Goal: Task Accomplishment & Management: Complete application form

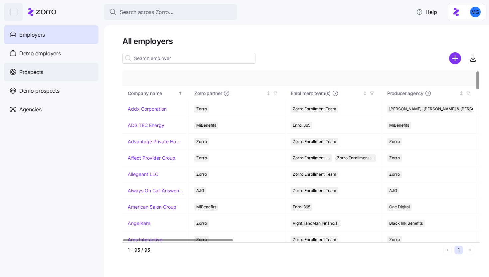
click at [56, 71] on div "Prospects" at bounding box center [51, 72] width 95 height 19
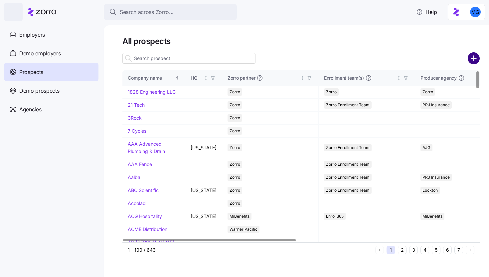
click at [473, 63] on circle "add icon" at bounding box center [474, 58] width 11 height 11
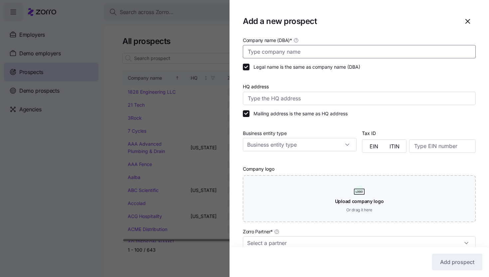
click at [330, 54] on input "Company name (DBA) *" at bounding box center [359, 51] width 233 height 13
type input "Auto Laundry News"
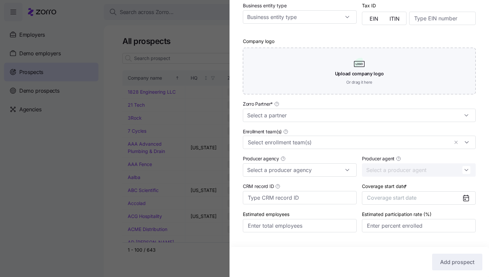
scroll to position [143, 0]
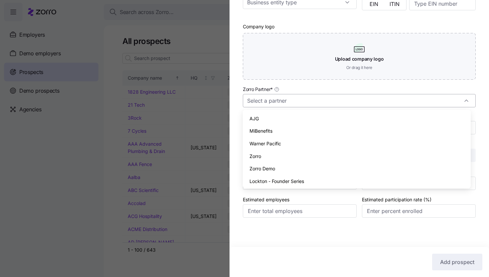
click at [341, 102] on input "Zorro Partner *" at bounding box center [359, 100] width 233 height 13
click at [323, 151] on div "Zorro" at bounding box center [357, 156] width 223 height 13
type input "Zorro"
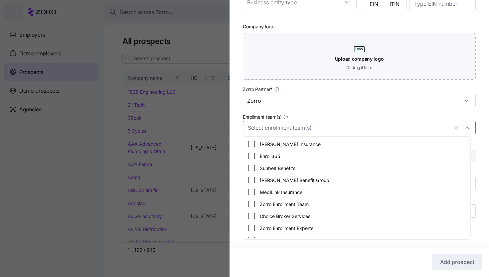
click at [320, 127] on input "Enrollment team(s)" at bounding box center [348, 127] width 201 height 9
click at [321, 205] on div "Zorro Enrollment Team" at bounding box center [357, 204] width 218 height 8
click at [480, 146] on div "Company name (DBA) * Auto Laundry News Legal name is the same as company name (…" at bounding box center [360, 62] width 260 height 337
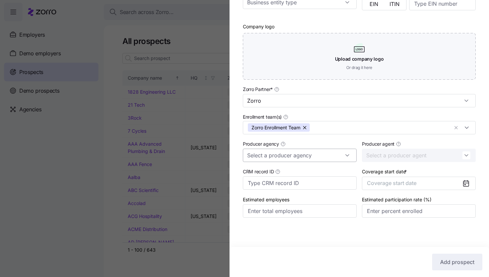
click at [328, 159] on input "Producer agency" at bounding box center [300, 154] width 114 height 13
click at [301, 182] on div "Triton Benefits - NJ" at bounding box center [299, 185] width 106 height 13
click at [402, 151] on input "Producer agent" at bounding box center [419, 154] width 114 height 13
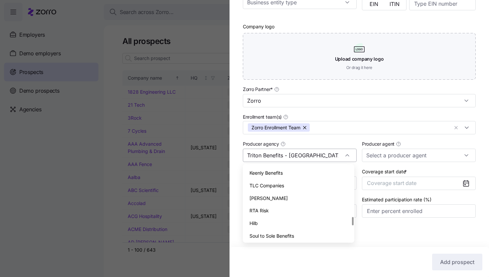
click at [336, 155] on input "Triton Benefits - NJ" at bounding box center [300, 154] width 114 height 13
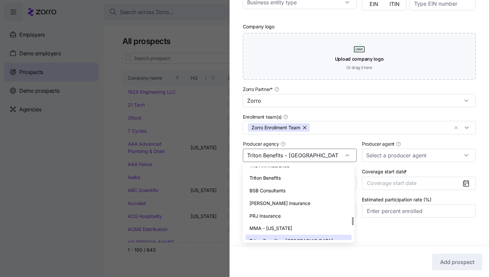
click at [317, 174] on div "Triton Benefits" at bounding box center [299, 177] width 106 height 13
type input "Triton Benefits"
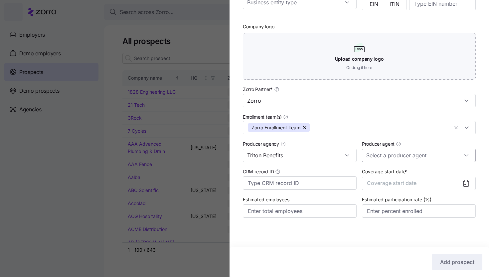
click at [395, 156] on input "Producer agent" at bounding box center [419, 154] width 114 height 13
click at [394, 172] on span "Mike Tompkins (mike.tompkins@tritonhro.com)" at bounding box center [416, 180] width 98 height 22
type input "Mike Tompkins (mike.tompkins@tritonhro.com)"
click at [433, 186] on button "Coverage start date" at bounding box center [419, 182] width 114 height 13
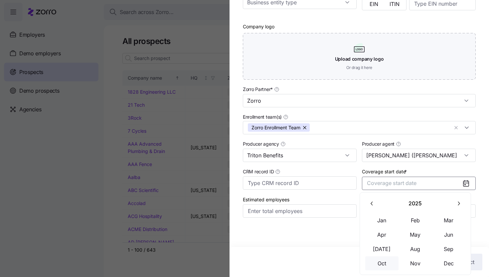
click at [381, 266] on button "Oct" at bounding box center [382, 263] width 33 height 14
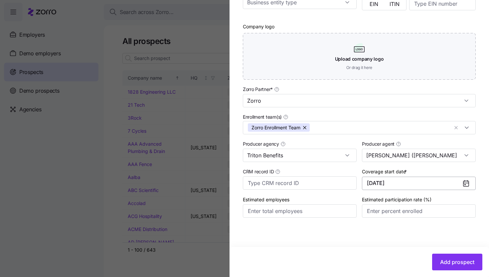
click at [396, 187] on button "10/01/2025" at bounding box center [419, 182] width 114 height 13
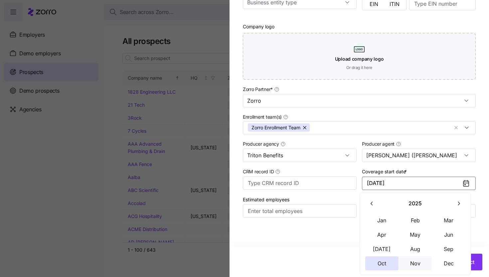
click at [416, 264] on button "Nov" at bounding box center [415, 263] width 33 height 14
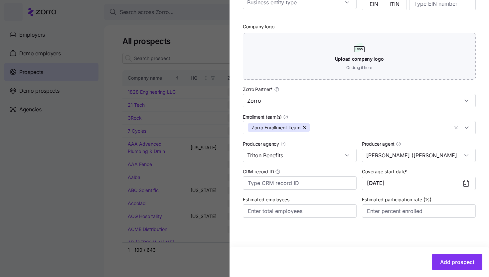
click at [402, 246] on div "Company name (DBA) * Auto Laundry News Legal name is the same as company name (…" at bounding box center [360, 85] width 260 height 383
click at [444, 262] on span "Add prospect" at bounding box center [457, 262] width 34 height 8
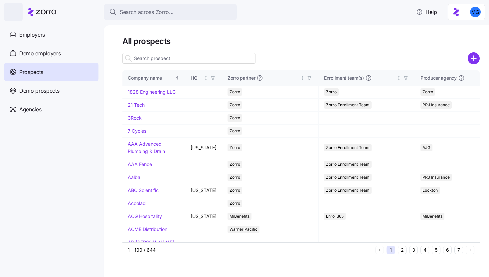
click at [226, 59] on input at bounding box center [189, 58] width 133 height 11
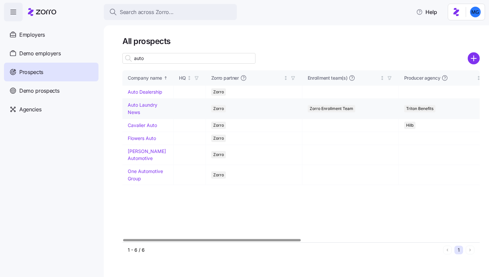
type input "auto"
click at [137, 112] on link "Auto Laundry News" at bounding box center [143, 108] width 30 height 13
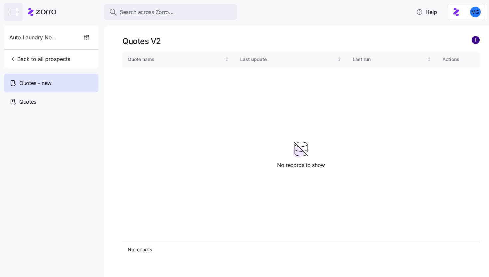
click at [475, 42] on circle "add icon" at bounding box center [475, 39] width 7 height 7
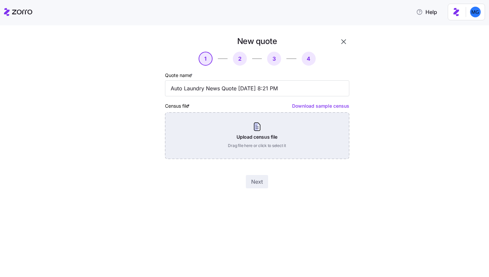
click at [277, 119] on div "Upload census file Drag file here or click to select it" at bounding box center [257, 135] width 184 height 47
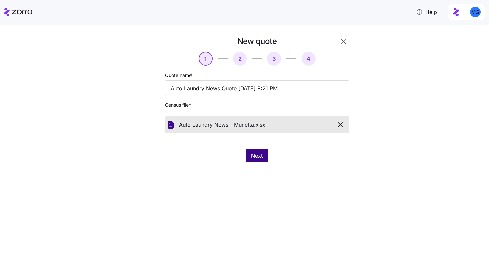
click at [267, 156] on button "Next" at bounding box center [257, 155] width 22 height 13
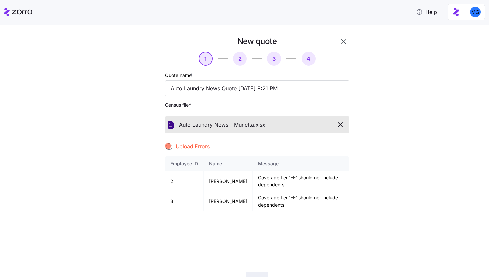
click at [338, 46] on button "button" at bounding box center [343, 41] width 11 height 11
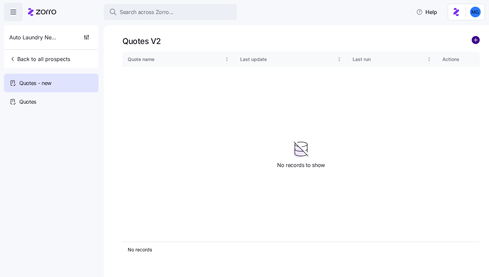
click at [478, 41] on circle "add icon" at bounding box center [475, 39] width 7 height 7
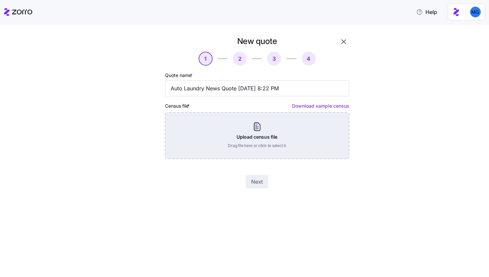
click at [264, 117] on div "Upload census file Drag file here or click to select it" at bounding box center [257, 135] width 184 height 47
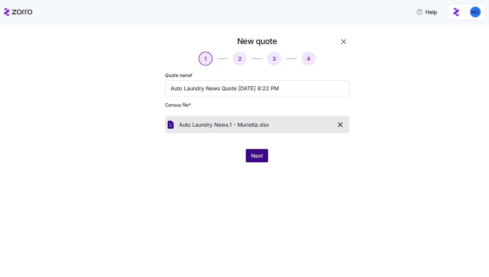
click at [260, 150] on button "Next" at bounding box center [257, 155] width 22 height 13
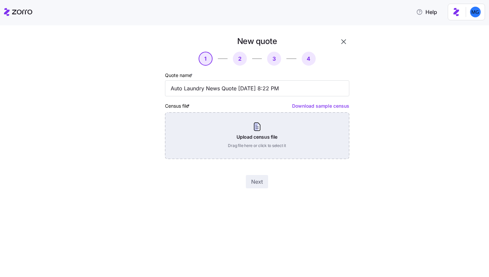
click at [267, 141] on div "Upload census file Drag file here or click to select it" at bounding box center [257, 135] width 184 height 47
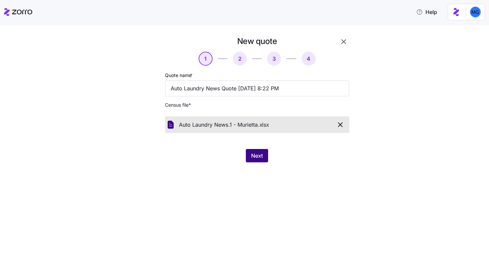
click at [258, 161] on button "Next" at bounding box center [257, 155] width 22 height 13
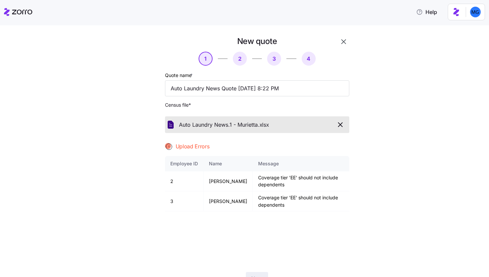
click at [335, 47] on div "New quote 1 2 3 4 Quote name * Auto Laundry News Quote 09/11/2025 8:22 PM Censu…" at bounding box center [257, 160] width 190 height 254
click at [338, 45] on button "button" at bounding box center [343, 41] width 11 height 11
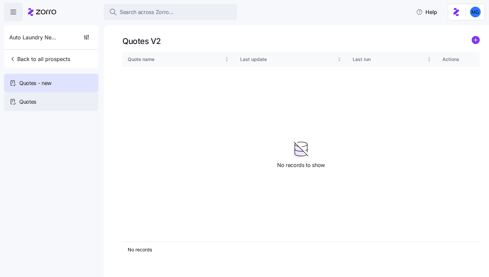
click at [36, 106] on span "Quotes" at bounding box center [27, 102] width 17 height 8
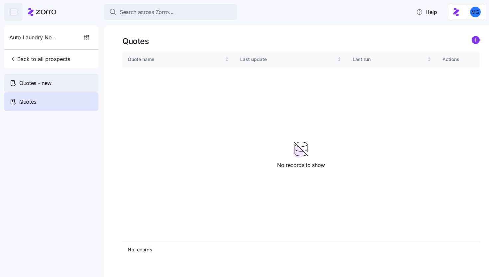
click at [54, 90] on div "Quotes - new" at bounding box center [51, 83] width 95 height 19
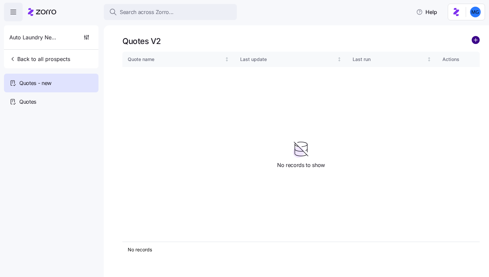
click at [474, 38] on circle "add icon" at bounding box center [475, 39] width 7 height 7
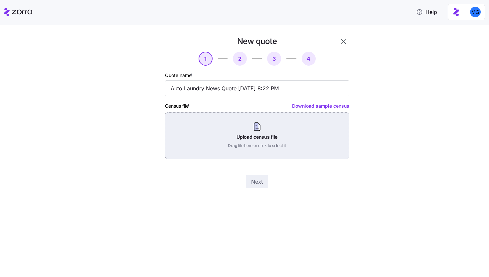
click at [301, 140] on div "Upload census file Drag file here or click to select it" at bounding box center [257, 135] width 184 height 47
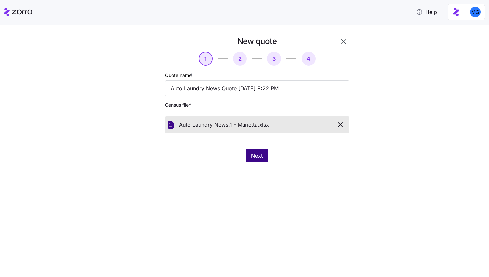
click at [253, 157] on span "Next" at bounding box center [257, 155] width 12 height 8
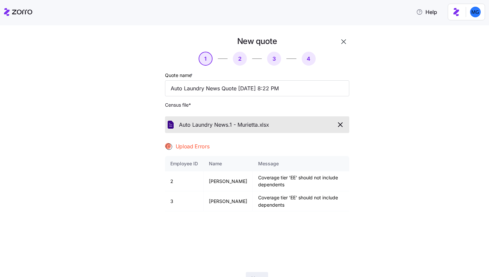
click at [340, 44] on icon "button" at bounding box center [344, 42] width 8 height 8
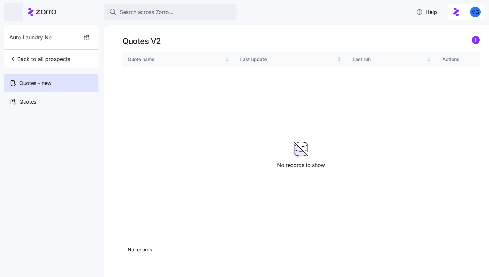
click at [52, 115] on nav "Auto Laundry News Back to all prospects Quotes - new Quotes" at bounding box center [52, 148] width 104 height 255
click at [47, 105] on div "Quotes" at bounding box center [51, 101] width 95 height 19
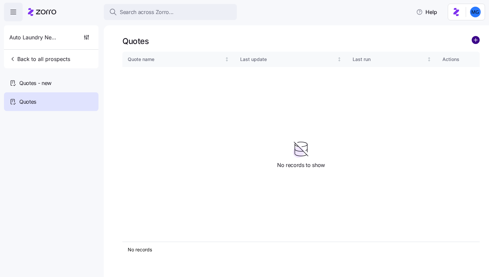
click at [474, 40] on circle "add icon" at bounding box center [475, 39] width 7 height 7
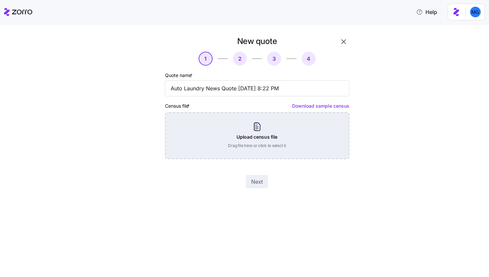
click at [286, 143] on div "Upload census file Drag file here or click to select it" at bounding box center [257, 135] width 184 height 47
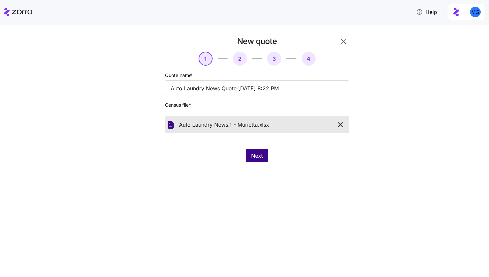
click at [263, 155] on span "Next" at bounding box center [257, 155] width 12 height 8
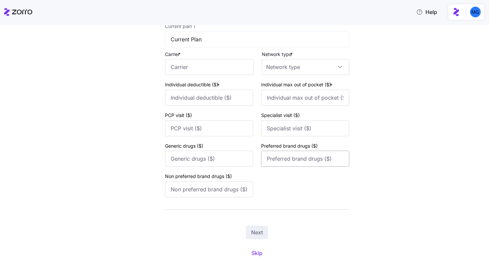
scroll to position [70, 0]
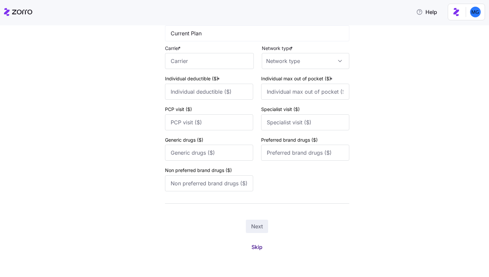
click at [262, 244] on button "Skip" at bounding box center [257, 247] width 22 height 12
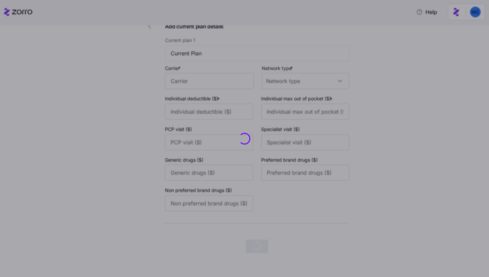
scroll to position [0, 0]
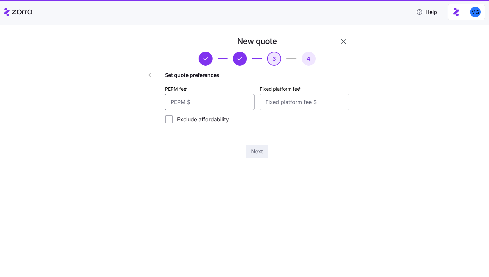
click at [229, 109] on input "PEPM fee *" at bounding box center [210, 102] width 90 height 16
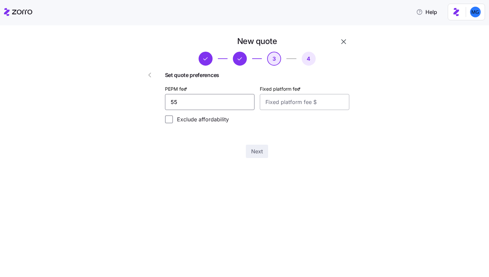
type input "55"
click at [285, 102] on input "Fixed platform fee *" at bounding box center [305, 102] width 90 height 16
type input "100"
click at [261, 153] on span "Next" at bounding box center [257, 151] width 12 height 8
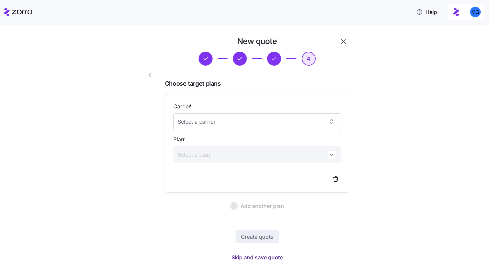
click at [268, 259] on span "Skip and save quote" at bounding box center [257, 257] width 51 height 8
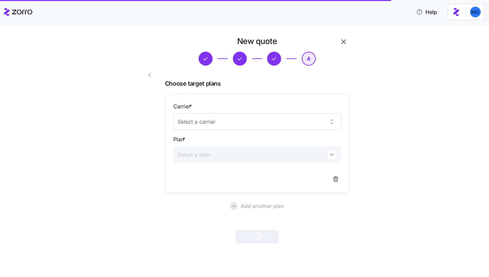
click at [347, 43] on icon "button" at bounding box center [344, 42] width 8 height 8
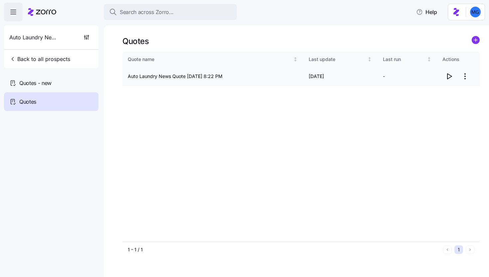
click at [465, 78] on html "Search across Zorro... Help Auto Laundry News Back to all prospects Quotes - ne…" at bounding box center [244, 136] width 489 height 273
click at [451, 89] on div "Edit quote" at bounding box center [438, 92] width 61 height 11
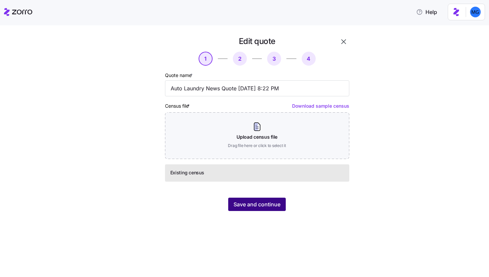
click at [275, 203] on span "Save and continue" at bounding box center [257, 204] width 47 height 8
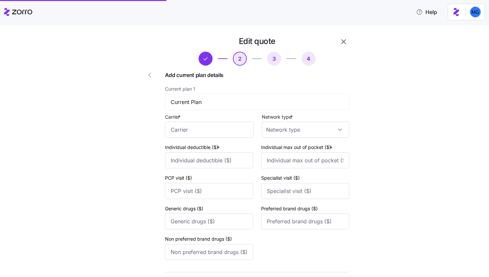
scroll to position [70, 0]
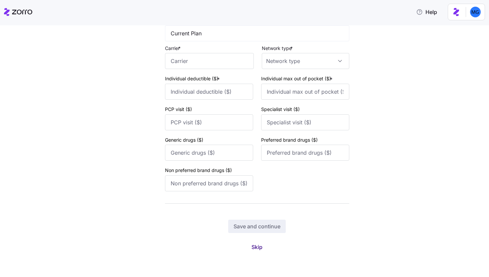
click at [259, 249] on span "Skip" at bounding box center [257, 247] width 11 height 8
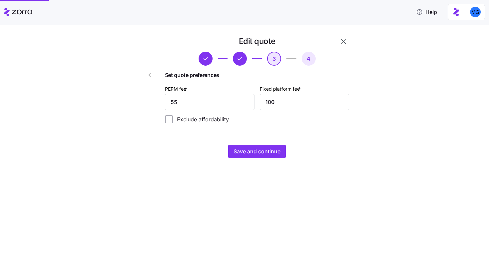
scroll to position [0, 0]
click at [240, 103] on input "55" at bounding box center [210, 102] width 90 height 16
type input "20"
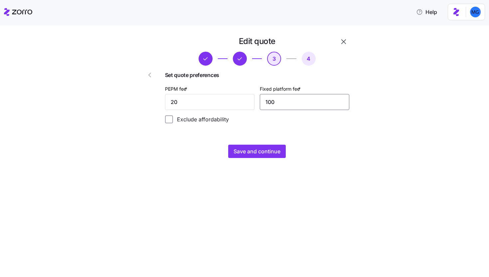
click at [288, 103] on input "100" at bounding box center [305, 102] width 90 height 16
type input "1000"
click at [260, 158] on div "Edit quote 3 4 Set quote preferences PEPM fee * 20 Fixed platform fee * 1000 Ex…" at bounding box center [249, 101] width 233 height 130
click at [262, 153] on span "Save and continue" at bounding box center [257, 151] width 47 height 8
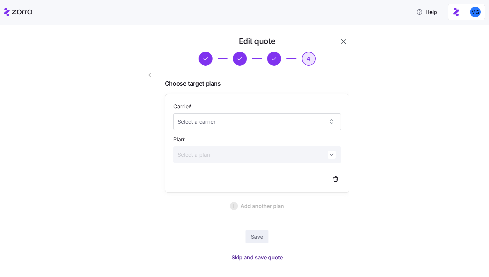
click at [263, 257] on span "Skip and save quote" at bounding box center [257, 257] width 51 height 8
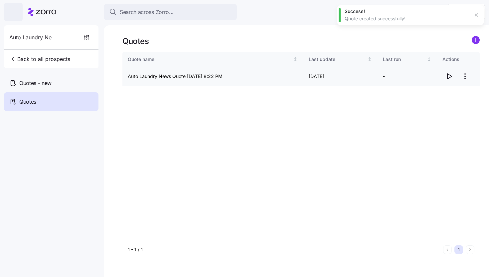
click at [451, 74] on icon "button" at bounding box center [449, 76] width 8 height 8
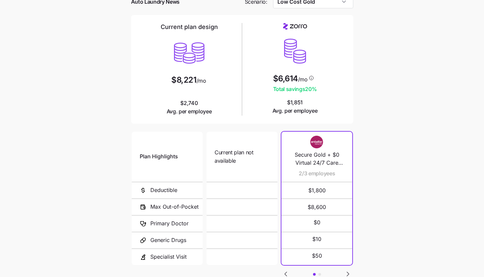
scroll to position [87, 0]
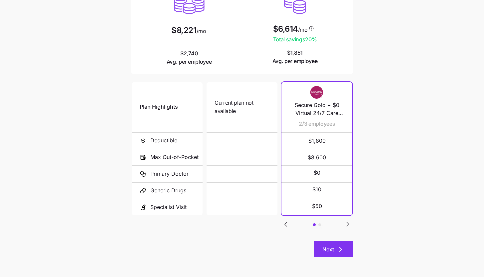
click at [329, 244] on button "Next" at bounding box center [334, 248] width 40 height 17
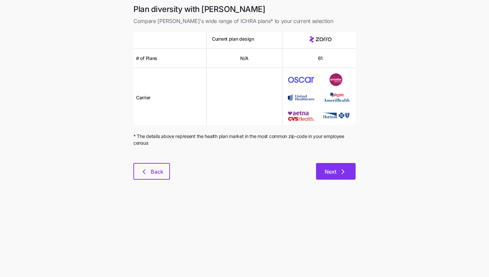
click at [339, 176] on button "Next" at bounding box center [336, 171] width 40 height 17
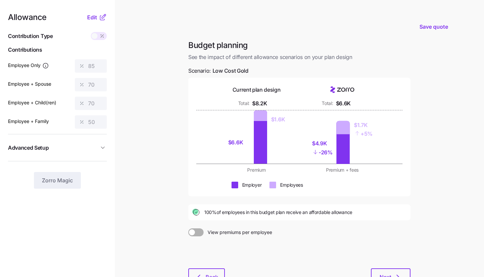
click at [100, 17] on icon at bounding box center [102, 18] width 4 height 4
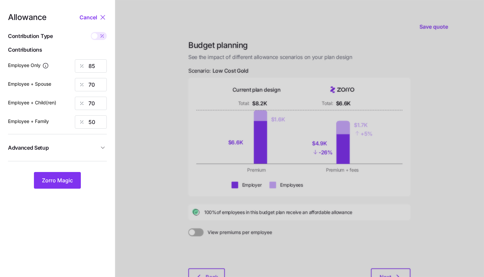
click at [95, 153] on button "Advanced Setup" at bounding box center [57, 147] width 99 height 16
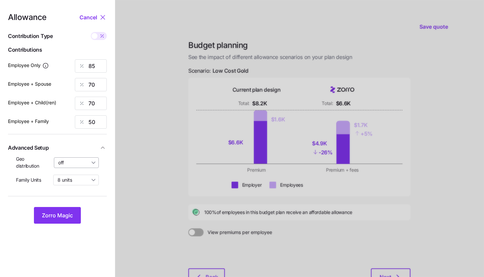
click at [86, 167] on input "off" at bounding box center [76, 162] width 45 height 11
click at [84, 189] on span "By area (2)" at bounding box center [72, 189] width 24 height 7
click at [88, 158] on input "By area (2)" at bounding box center [76, 162] width 45 height 11
click at [79, 198] on span "By state (2)" at bounding box center [73, 200] width 26 height 7
type input "By state (2)"
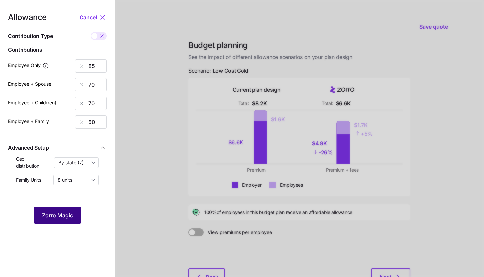
click at [74, 210] on button "Zorro Magic" at bounding box center [57, 215] width 47 height 17
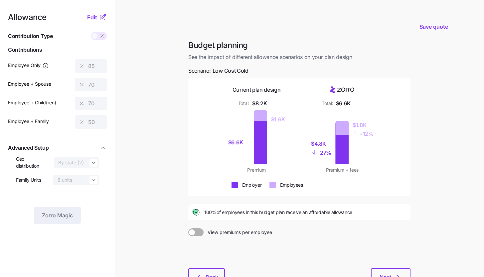
click at [102, 18] on icon at bounding box center [103, 17] width 8 height 8
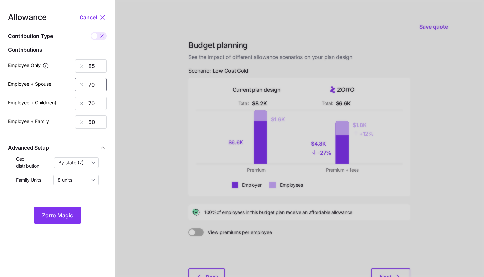
click at [97, 83] on input "70" at bounding box center [91, 84] width 32 height 13
type input "85"
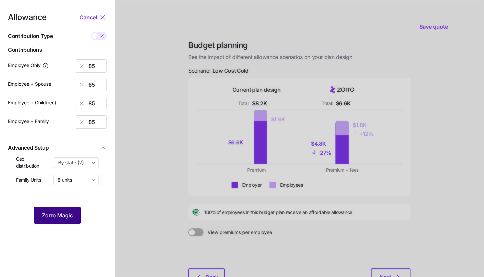
click at [52, 218] on span "Zorro Magic" at bounding box center [57, 215] width 31 height 8
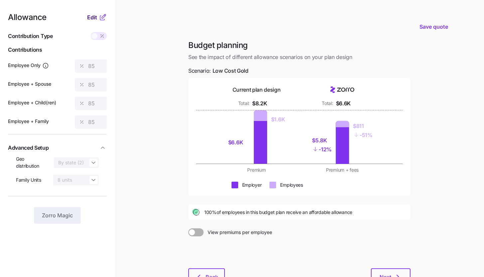
click at [98, 18] on button "Edit" at bounding box center [93, 17] width 12 height 8
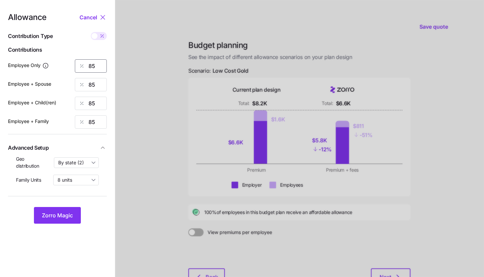
click at [100, 67] on input "85" at bounding box center [91, 65] width 32 height 13
type input "70"
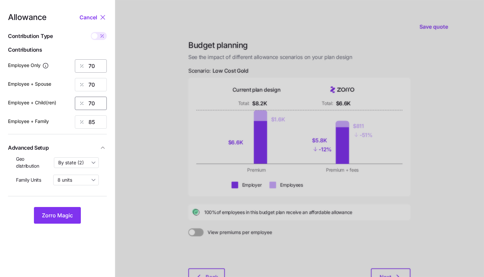
type input "70"
click at [72, 210] on button "Zorro Magic" at bounding box center [57, 215] width 47 height 17
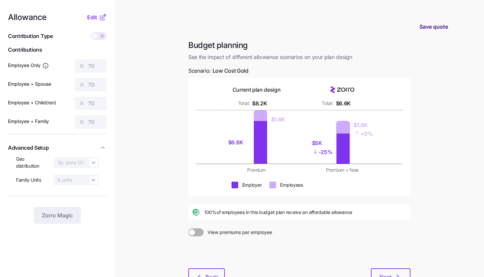
click at [435, 29] on span "Save quote" at bounding box center [434, 27] width 29 height 8
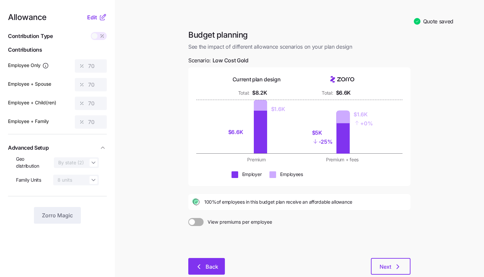
click at [202, 270] on icon "button" at bounding box center [199, 266] width 8 height 8
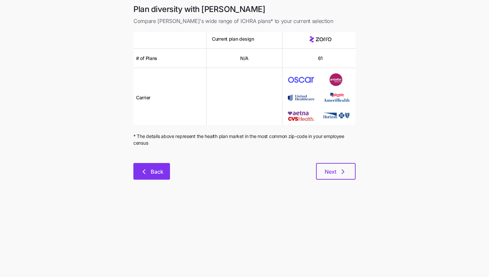
click at [164, 174] on button "Back" at bounding box center [151, 171] width 37 height 17
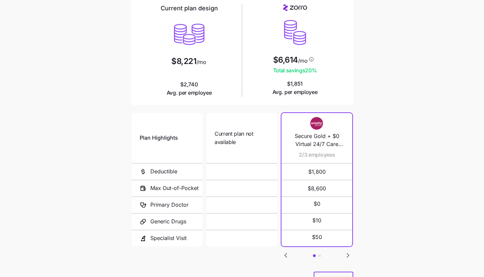
scroll to position [87, 0]
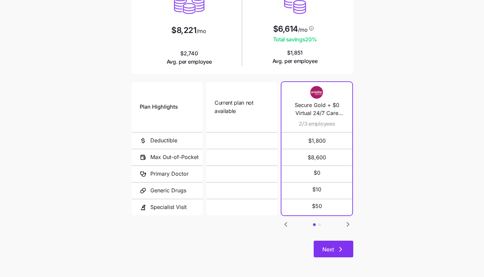
click at [338, 251] on icon "button" at bounding box center [341, 249] width 8 height 8
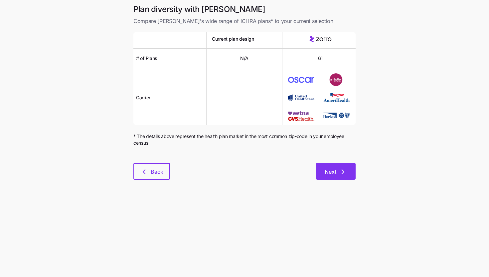
click at [341, 174] on icon "button" at bounding box center [343, 171] width 8 height 8
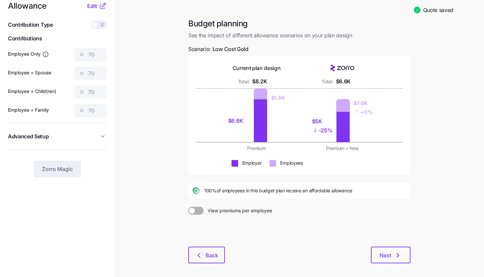
scroll to position [40, 0]
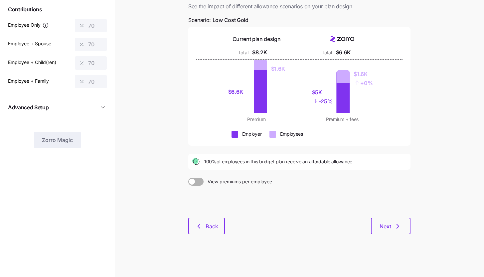
click at [392, 241] on div "Budget planning See the impact of different allowance scenarios on your plan de…" at bounding box center [299, 115] width 233 height 253
click at [389, 225] on span "Next" at bounding box center [386, 226] width 12 height 8
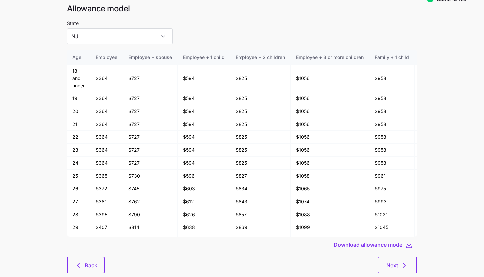
scroll to position [35, 0]
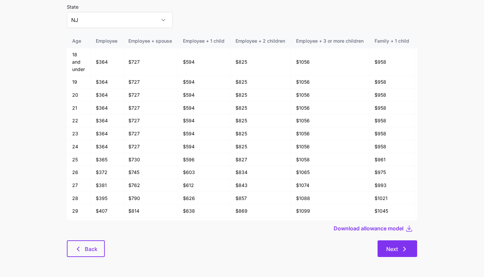
click at [414, 243] on button "Next" at bounding box center [398, 248] width 40 height 17
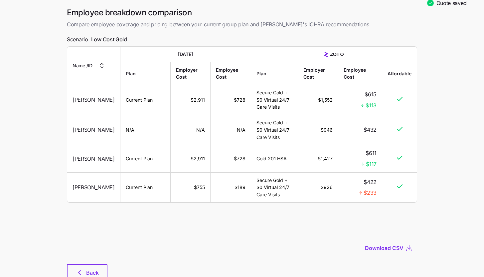
scroll to position [38, 0]
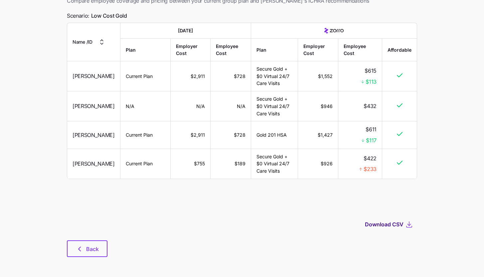
click at [386, 224] on span "Download CSV" at bounding box center [384, 224] width 39 height 8
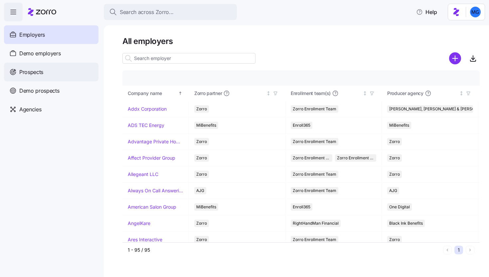
click at [64, 78] on div "Prospects" at bounding box center [51, 72] width 95 height 19
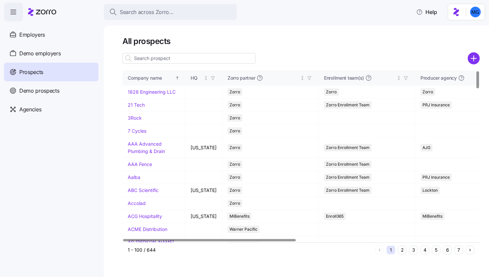
click at [172, 63] on input at bounding box center [189, 58] width 133 height 11
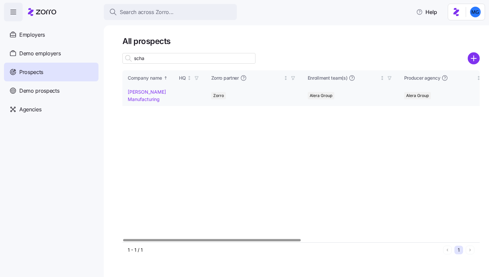
type input "scha"
click at [130, 101] on link "Schaffer Manufacturing" at bounding box center [147, 95] width 38 height 13
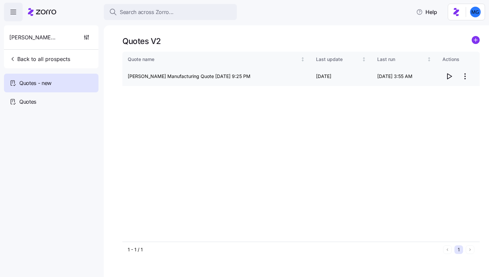
click at [452, 77] on icon "button" at bounding box center [449, 76] width 8 height 8
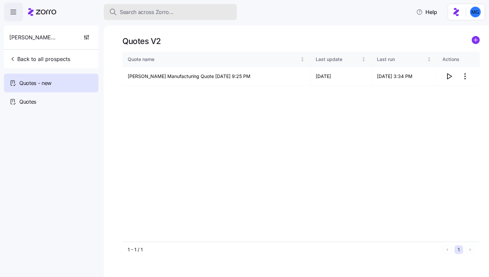
click at [153, 17] on button "Search across Zorro..." at bounding box center [170, 12] width 133 height 16
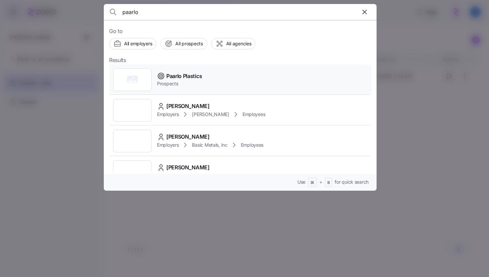
type input "paarlo"
click at [245, 82] on div "Paarlo Plastics Prospects" at bounding box center [240, 79] width 262 height 31
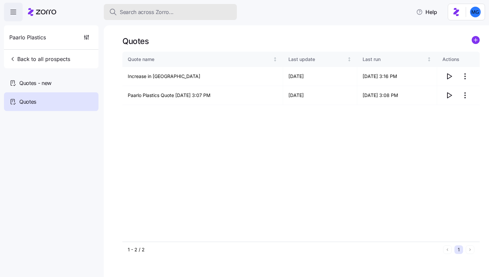
click at [131, 11] on span "Search across Zorro..." at bounding box center [147, 12] width 54 height 8
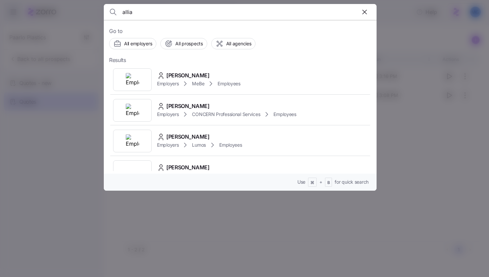
type input "allia"
click at [68, 83] on div at bounding box center [244, 138] width 489 height 277
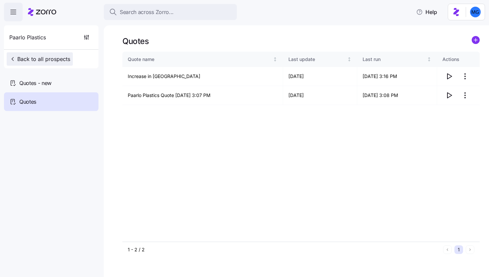
click at [51, 63] on button "Back to all prospects" at bounding box center [40, 58] width 66 height 13
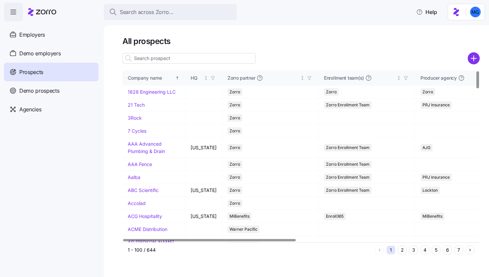
click at [161, 64] on div at bounding box center [189, 58] width 133 height 13
click at [161, 60] on input at bounding box center [189, 58] width 133 height 11
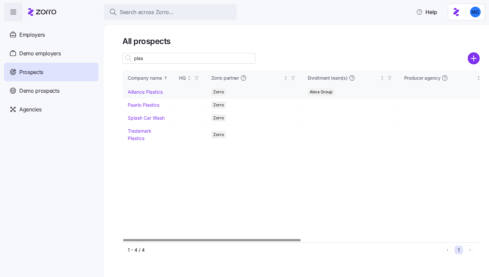
type input "plas"
click at [150, 92] on link "Alliance Plastics" at bounding box center [145, 92] width 35 height 6
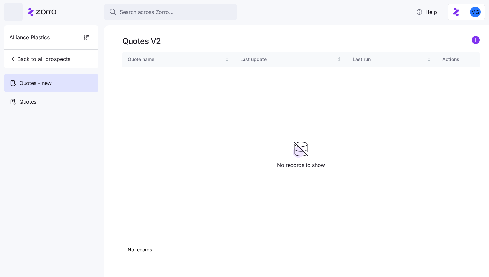
click at [473, 44] on link at bounding box center [476, 41] width 8 height 10
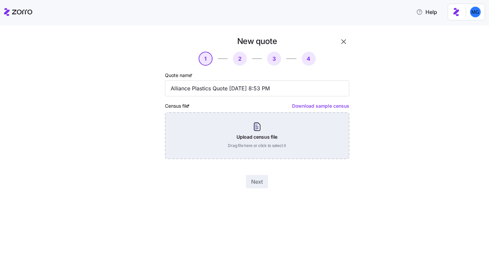
click at [299, 131] on div "Upload census file Drag file here or click to select it" at bounding box center [257, 135] width 184 height 47
click at [266, 115] on div "Upload census file Drag file here or click to select it" at bounding box center [257, 135] width 184 height 47
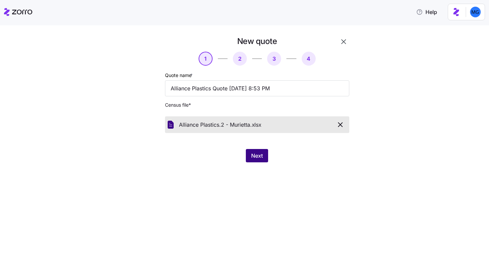
click at [254, 160] on button "Next" at bounding box center [257, 155] width 22 height 13
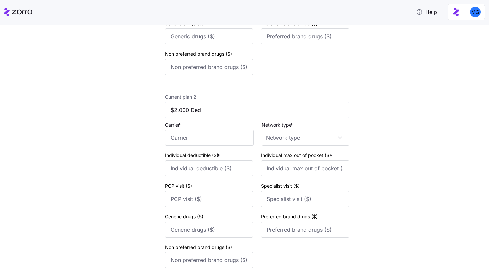
scroll to position [263, 0]
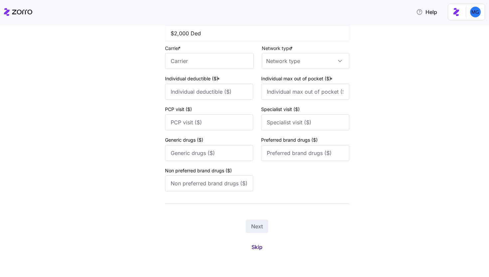
click at [261, 246] on button "Skip" at bounding box center [257, 247] width 22 height 12
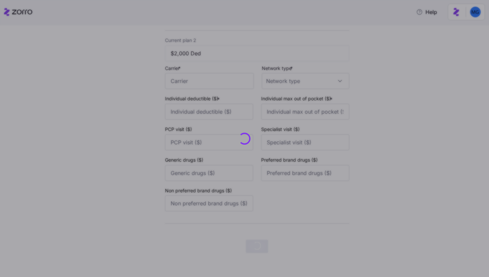
scroll to position [0, 0]
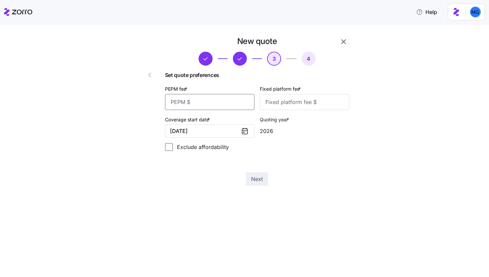
click at [238, 107] on input "PEPM fee *" at bounding box center [210, 102] width 90 height 16
type input "55"
click at [281, 110] on div "Set quote preferences PEPM fee * 55 Fixed platform fee * Coverage start date * …" at bounding box center [257, 113] width 184 height 85
click at [282, 104] on input "Fixed platform fee *" at bounding box center [305, 102] width 90 height 16
type input "100"
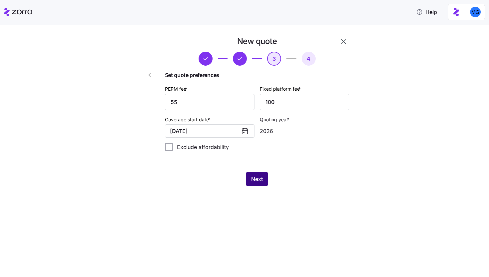
click at [266, 181] on button "Next" at bounding box center [257, 178] width 22 height 13
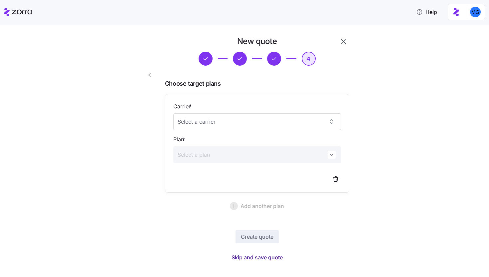
click at [277, 260] on span "Skip and save quote" at bounding box center [257, 257] width 51 height 8
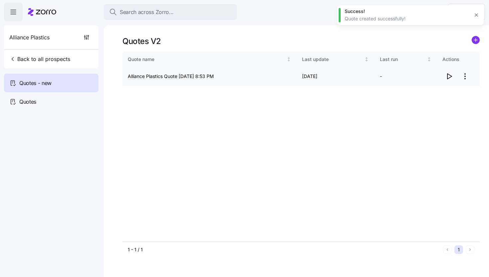
click at [448, 78] on icon "button" at bounding box center [450, 76] width 4 height 5
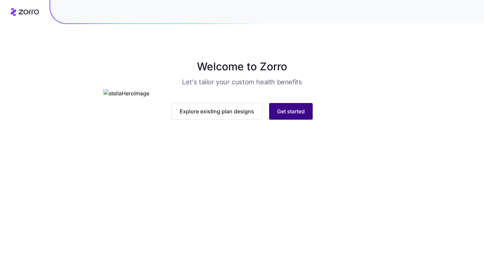
click at [293, 115] on span "Get started" at bounding box center [291, 111] width 28 height 8
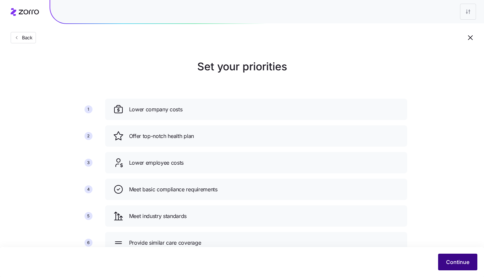
click at [443, 264] on button "Continue" at bounding box center [457, 261] width 39 height 17
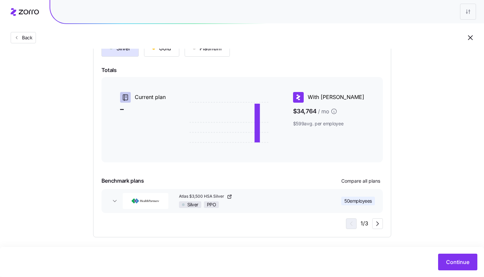
scroll to position [91, 0]
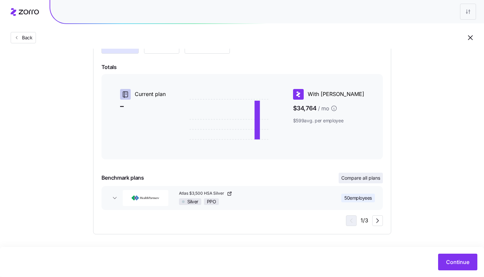
click at [372, 181] on button "Compare all plans" at bounding box center [361, 177] width 44 height 11
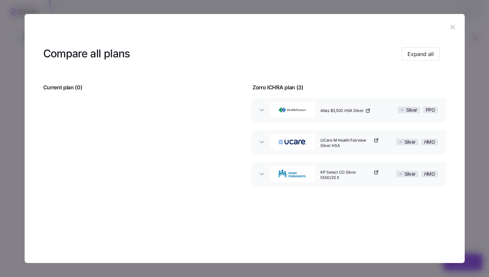
click at [454, 30] on icon "button" at bounding box center [452, 26] width 7 height 7
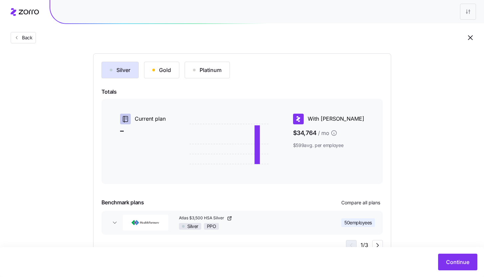
scroll to position [38, 0]
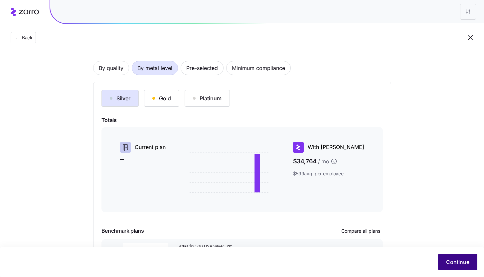
click at [446, 261] on button "Continue" at bounding box center [457, 261] width 39 height 17
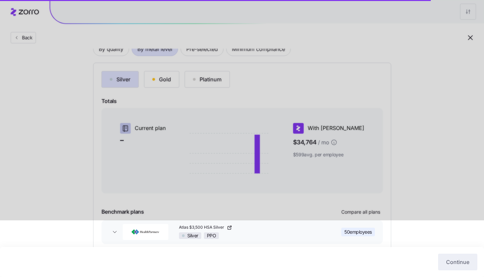
scroll to position [91, 0]
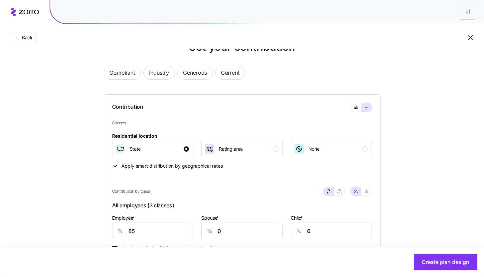
scroll to position [55, 0]
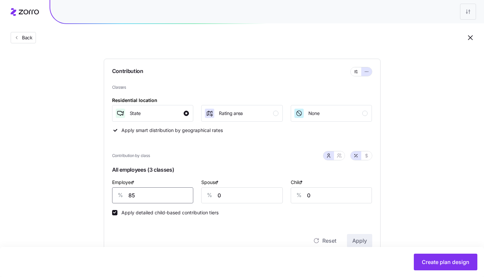
click at [159, 193] on input "85" at bounding box center [153, 195] width 82 height 16
type input "90"
click at [351, 242] on button "Apply" at bounding box center [359, 240] width 25 height 13
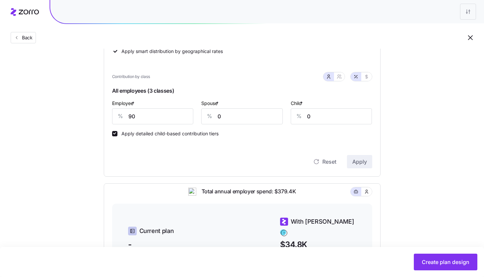
scroll to position [279, 0]
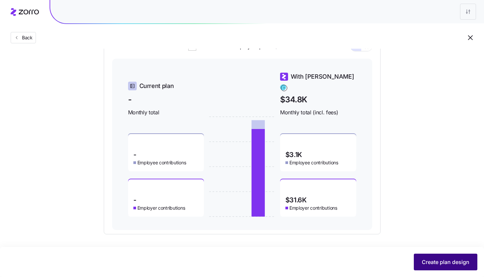
click at [452, 258] on span "Create plan design" at bounding box center [446, 262] width 48 height 8
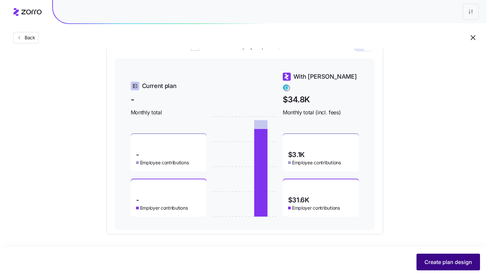
scroll to position [0, 0]
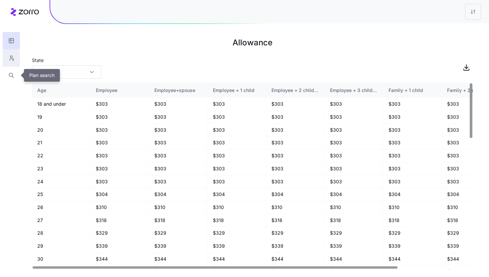
click at [10, 65] on button "button" at bounding box center [11, 57] width 17 height 17
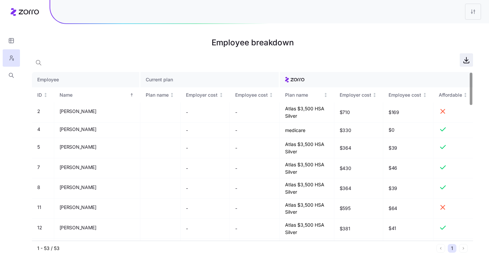
click at [468, 62] on icon "button" at bounding box center [467, 60] width 8 height 8
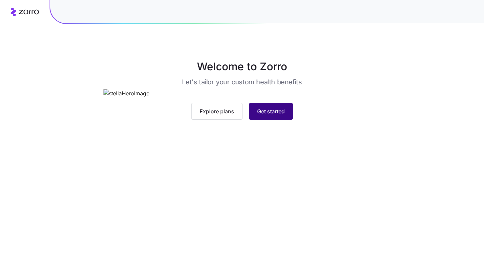
click at [269, 120] on button "Get started" at bounding box center [271, 111] width 44 height 17
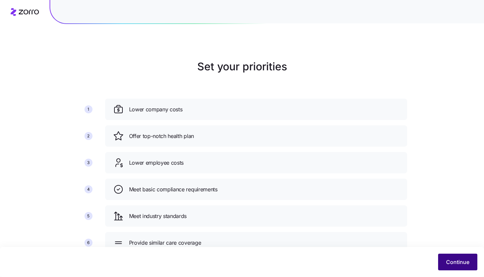
click at [445, 263] on button "Continue" at bounding box center [457, 261] width 39 height 17
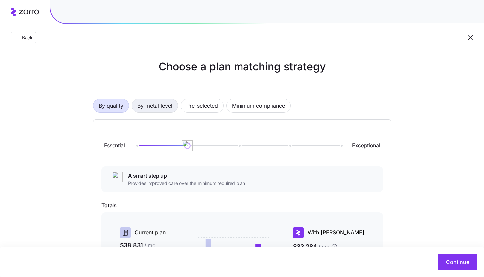
click at [161, 109] on span "By metal level" at bounding box center [154, 105] width 35 height 13
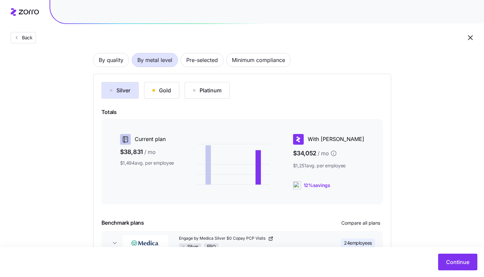
scroll to position [91, 0]
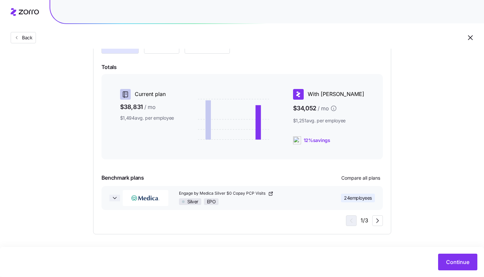
click at [119, 199] on span "button" at bounding box center [115, 197] width 11 height 7
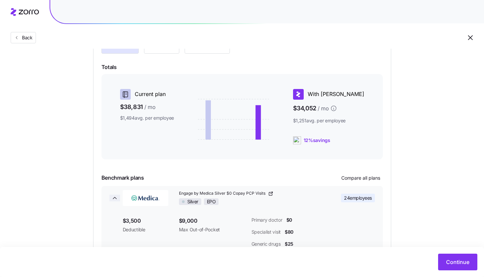
click at [119, 199] on span "button" at bounding box center [115, 197] width 11 height 7
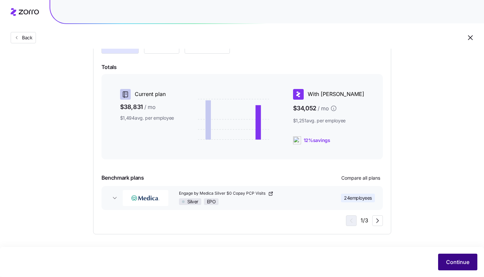
click at [454, 264] on span "Continue" at bounding box center [457, 262] width 23 height 8
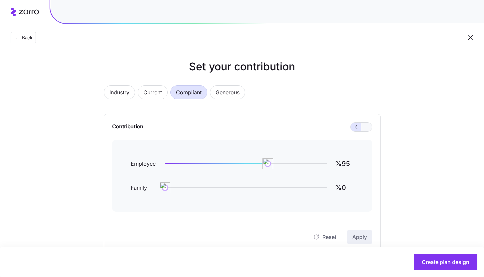
click at [365, 127] on icon "button" at bounding box center [367, 127] width 5 height 8
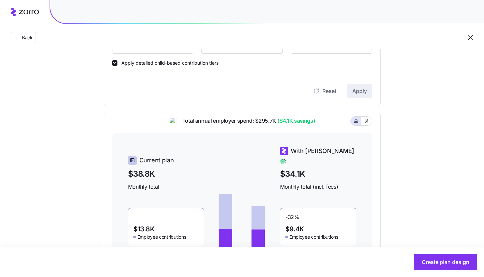
scroll to position [176, 0]
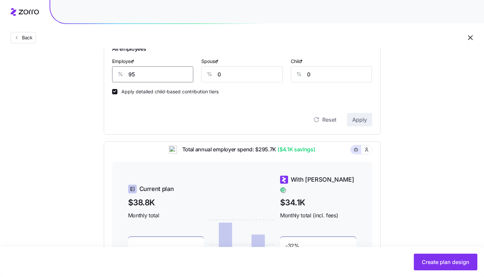
click at [146, 76] on input "95" at bounding box center [153, 74] width 82 height 16
click at [363, 119] on span "Apply" at bounding box center [360, 120] width 15 height 8
click at [151, 75] on input "85" at bounding box center [153, 74] width 82 height 16
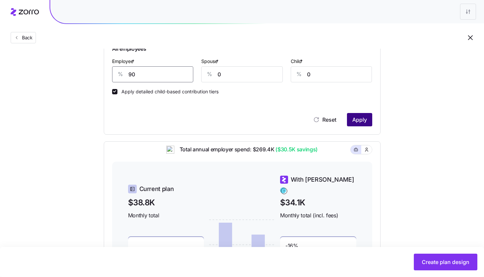
type input "90"
click at [363, 124] on span "Apply" at bounding box center [360, 120] width 15 height 8
click at [218, 80] on input "0" at bounding box center [242, 74] width 82 height 16
type input "50"
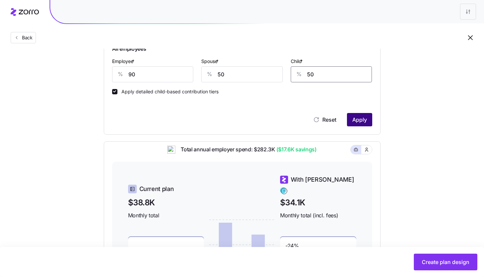
type input "50"
click at [361, 121] on span "Apply" at bounding box center [360, 120] width 15 height 8
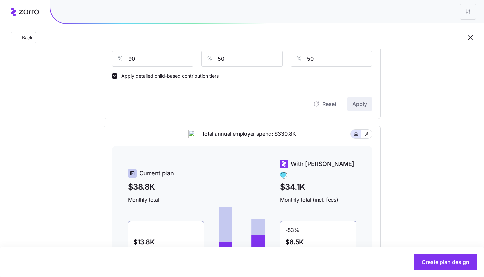
scroll to position [191, 0]
click at [229, 58] on input "50" at bounding box center [242, 59] width 82 height 16
type input "0"
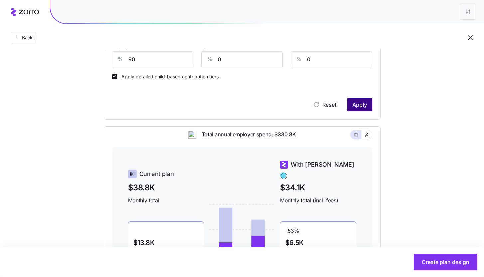
click at [361, 105] on span "Apply" at bounding box center [360, 105] width 15 height 8
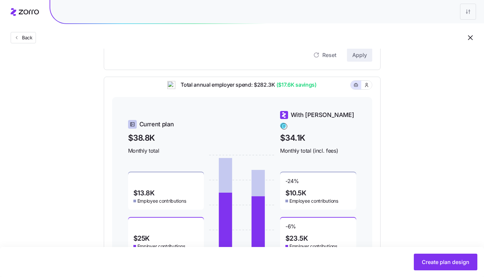
scroll to position [279, 0]
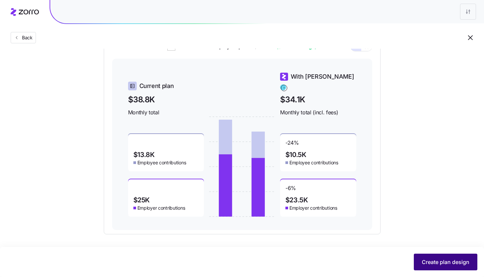
click at [441, 260] on span "Create plan design" at bounding box center [446, 262] width 48 height 8
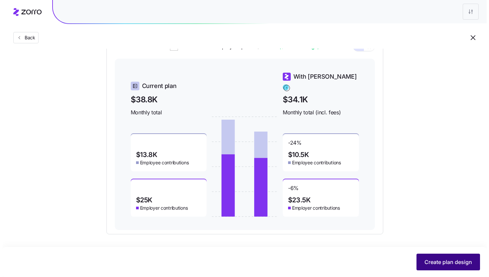
scroll to position [0, 0]
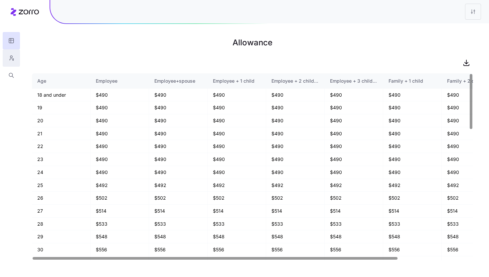
click at [15, 61] on button "button" at bounding box center [11, 57] width 17 height 17
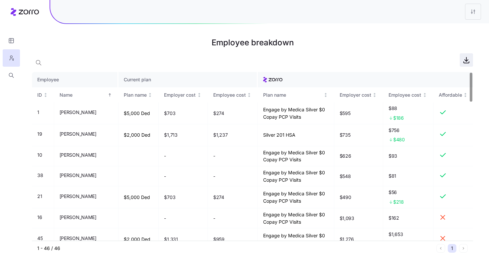
click at [467, 63] on icon "button" at bounding box center [466, 62] width 5 height 1
